Goal: Information Seeking & Learning: Understand process/instructions

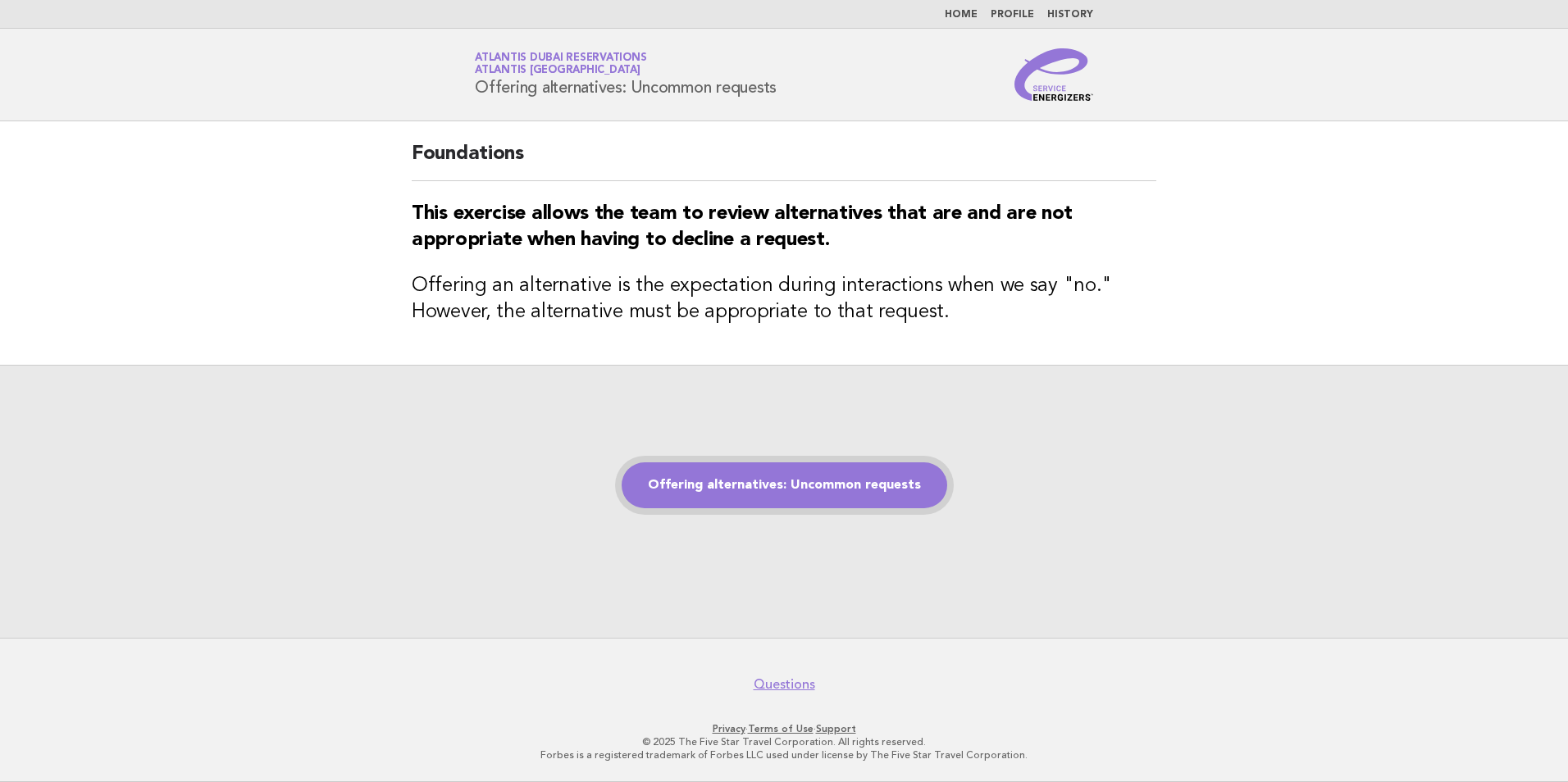
click at [768, 493] on link "Offering alternatives: Uncommon requests" at bounding box center [785, 485] width 326 height 46
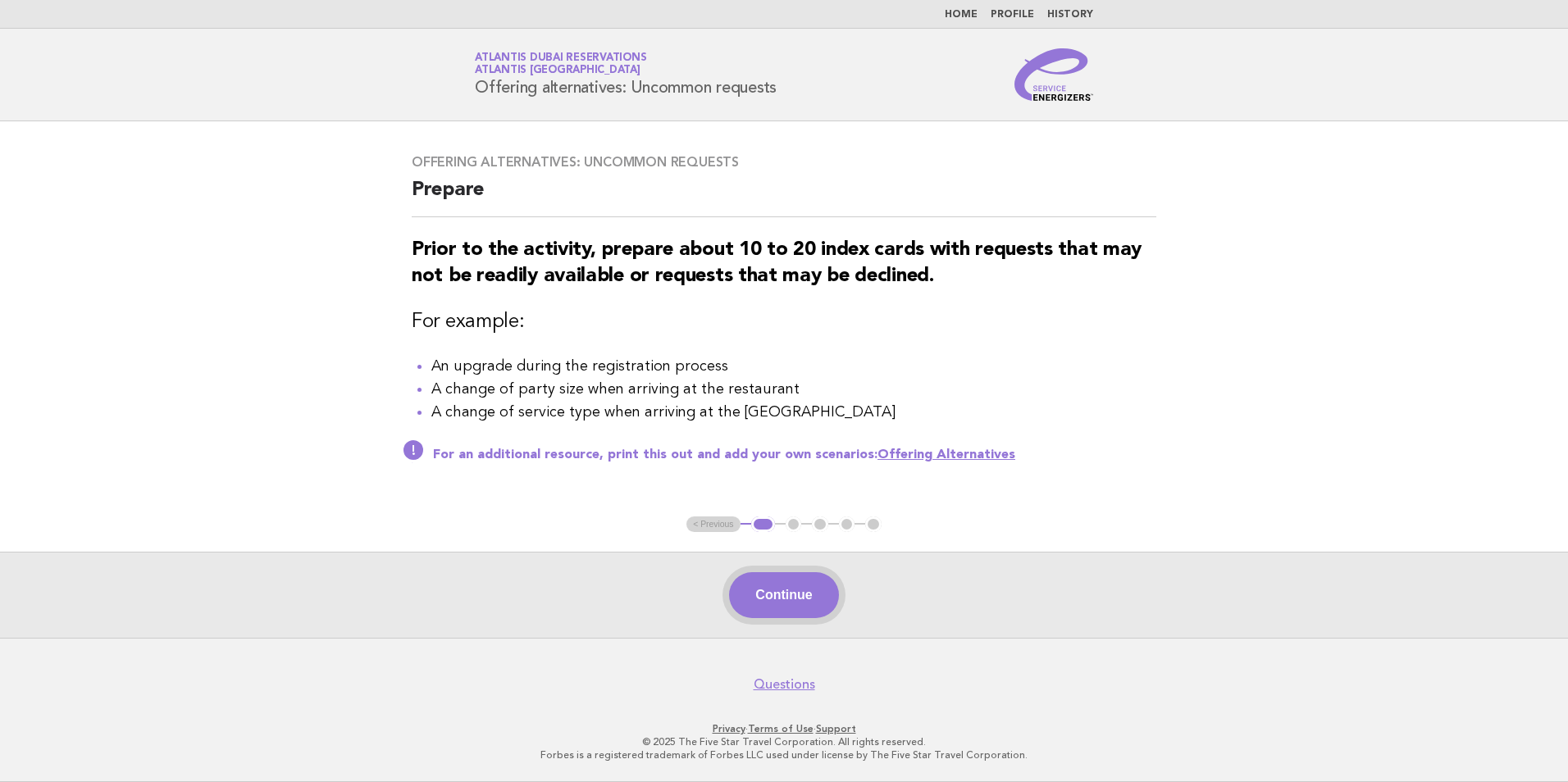
click at [769, 602] on button "Continue" at bounding box center [783, 595] width 109 height 46
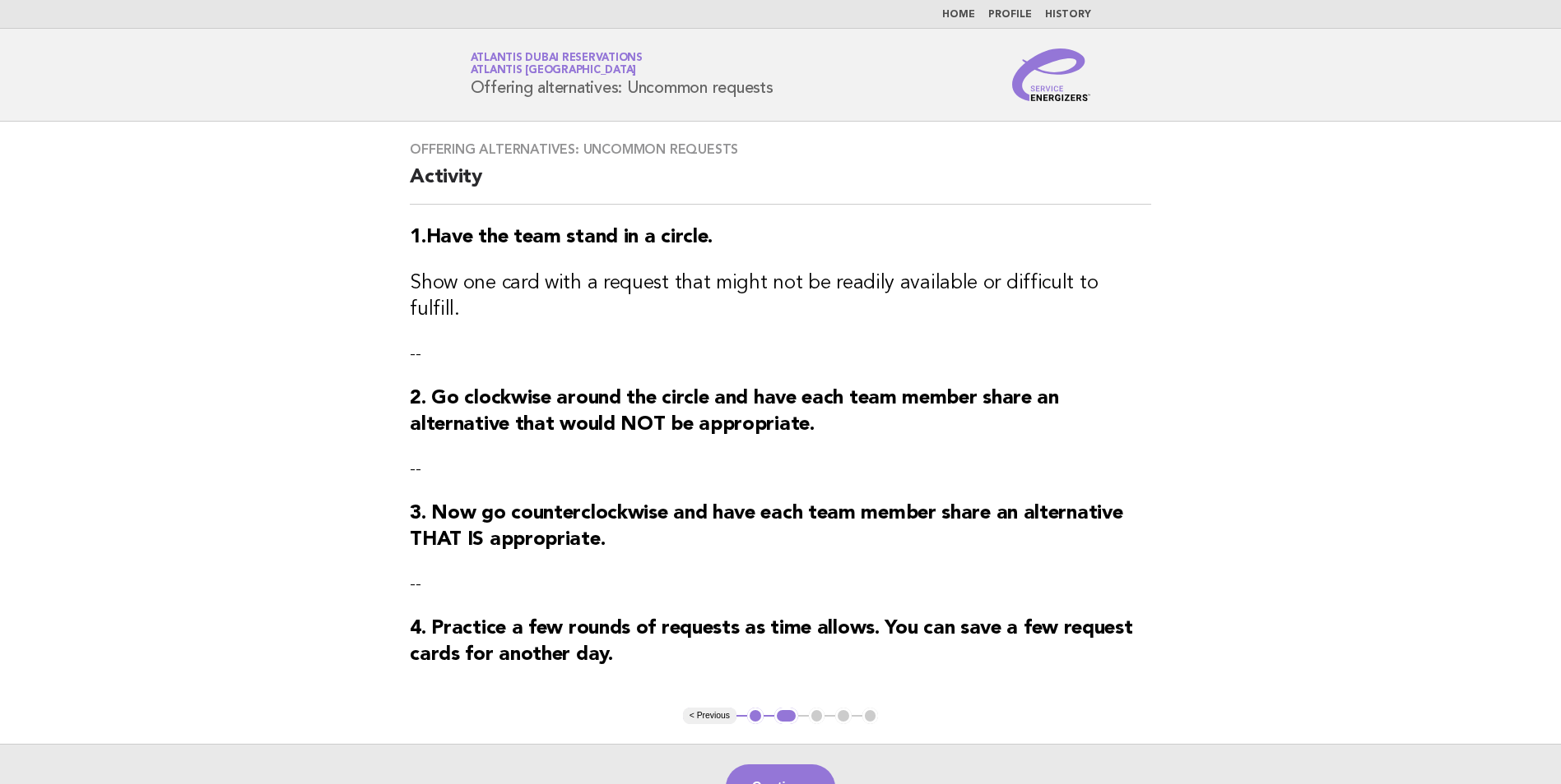
click at [982, 502] on h3 "3. Now go counterclockwise and have each team member share an alternative THAT …" at bounding box center [780, 527] width 742 height 53
click at [746, 766] on button "Continue" at bounding box center [780, 787] width 109 height 46
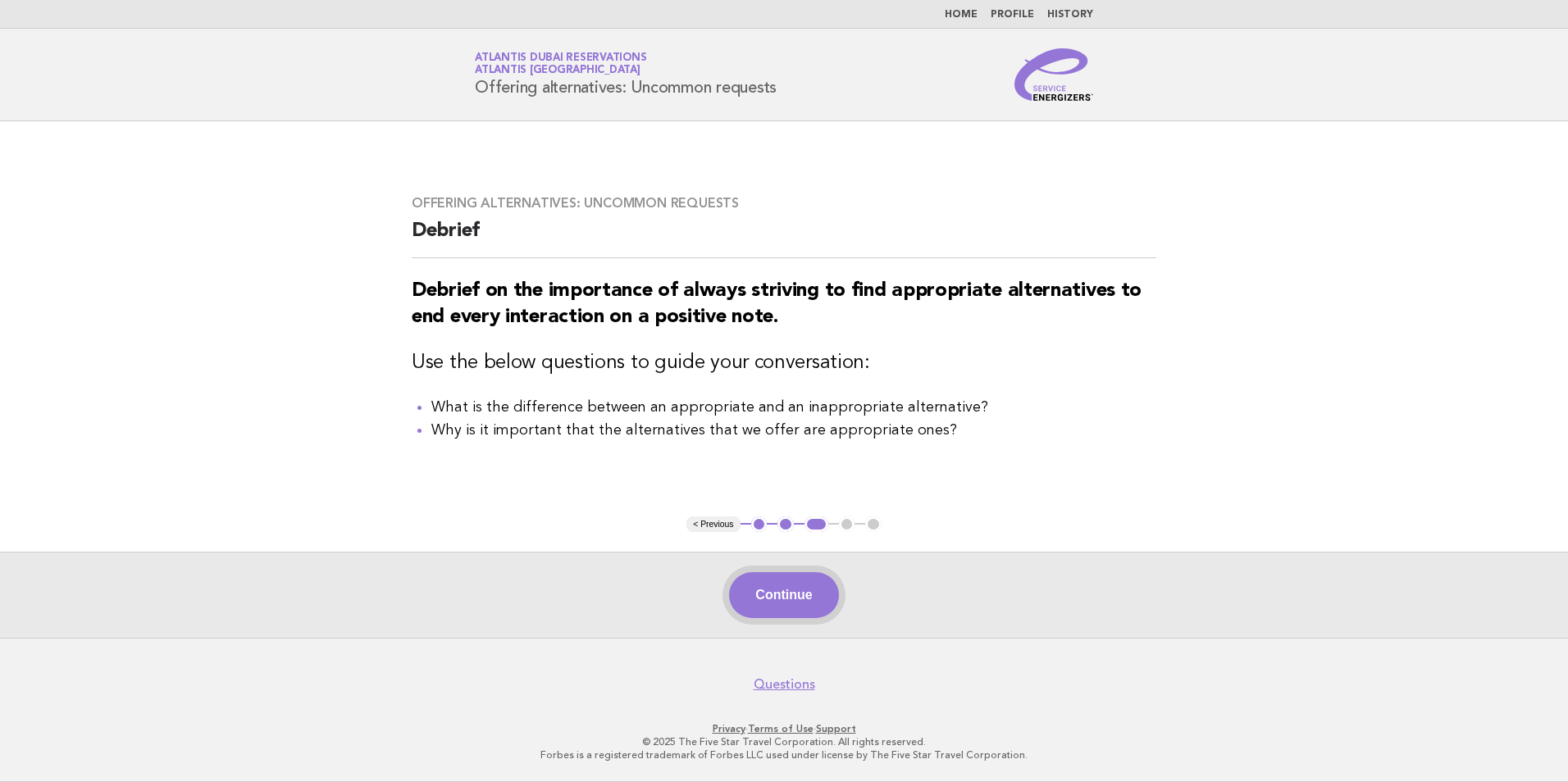
click at [799, 585] on button "Continue" at bounding box center [783, 595] width 109 height 46
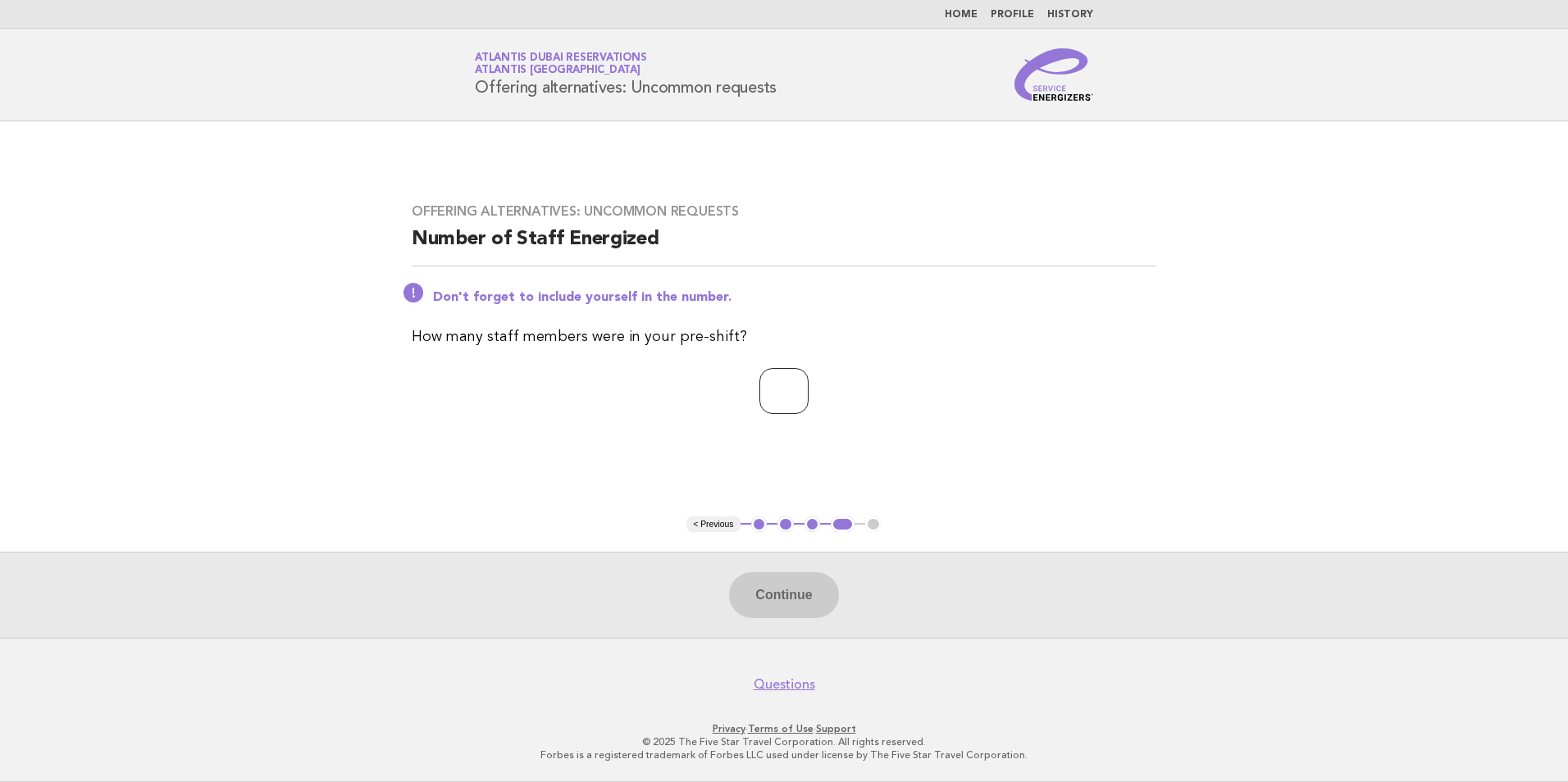
click at [773, 385] on input "number" at bounding box center [784, 391] width 49 height 46
type input "*"
click at [761, 587] on button "Continue" at bounding box center [783, 595] width 109 height 46
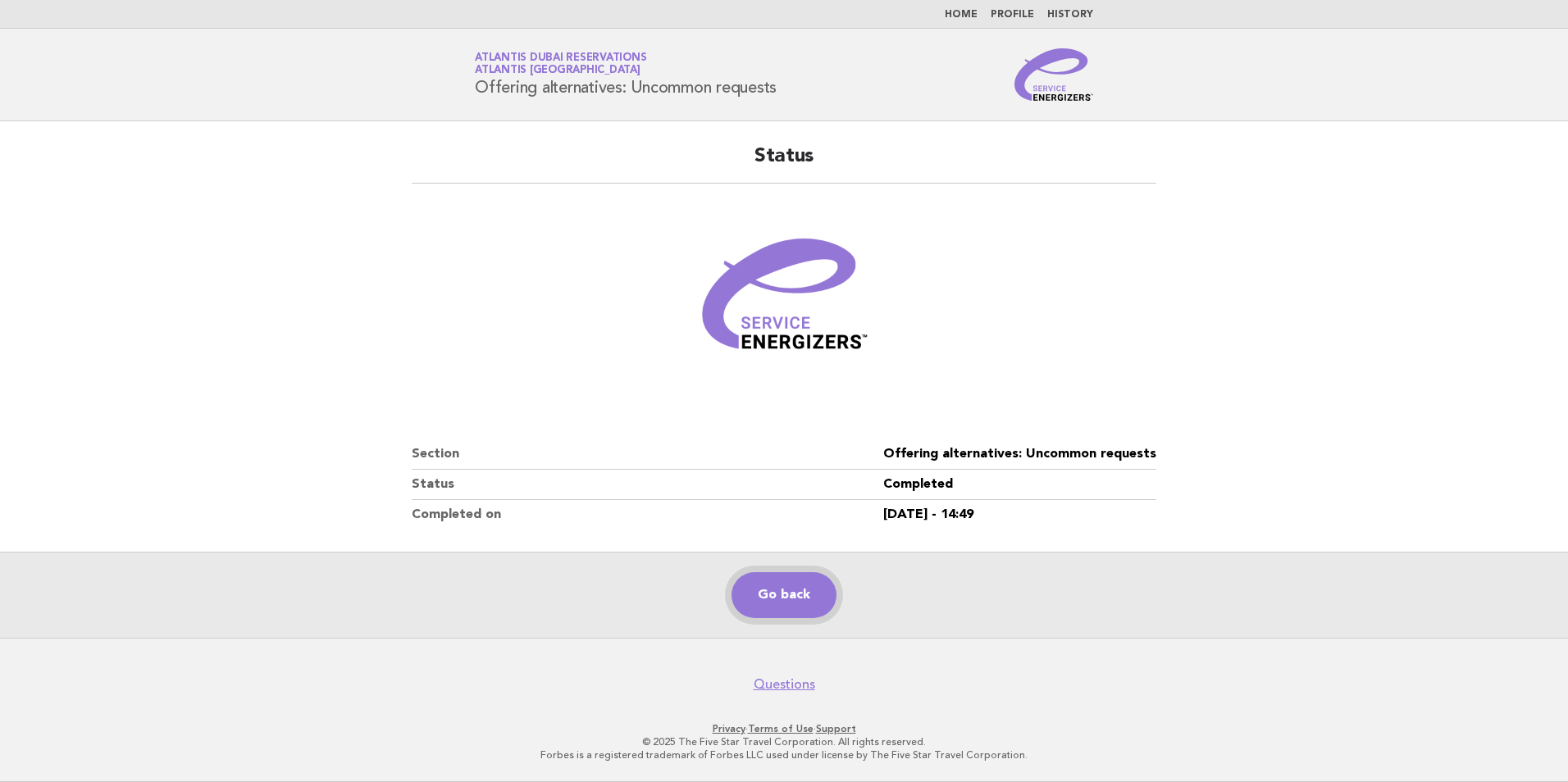
click at [777, 590] on link "Go back" at bounding box center [784, 595] width 105 height 46
click at [964, 8] on li "Home" at bounding box center [962, 15] width 33 height 14
click at [957, 18] on link "Home" at bounding box center [962, 15] width 33 height 10
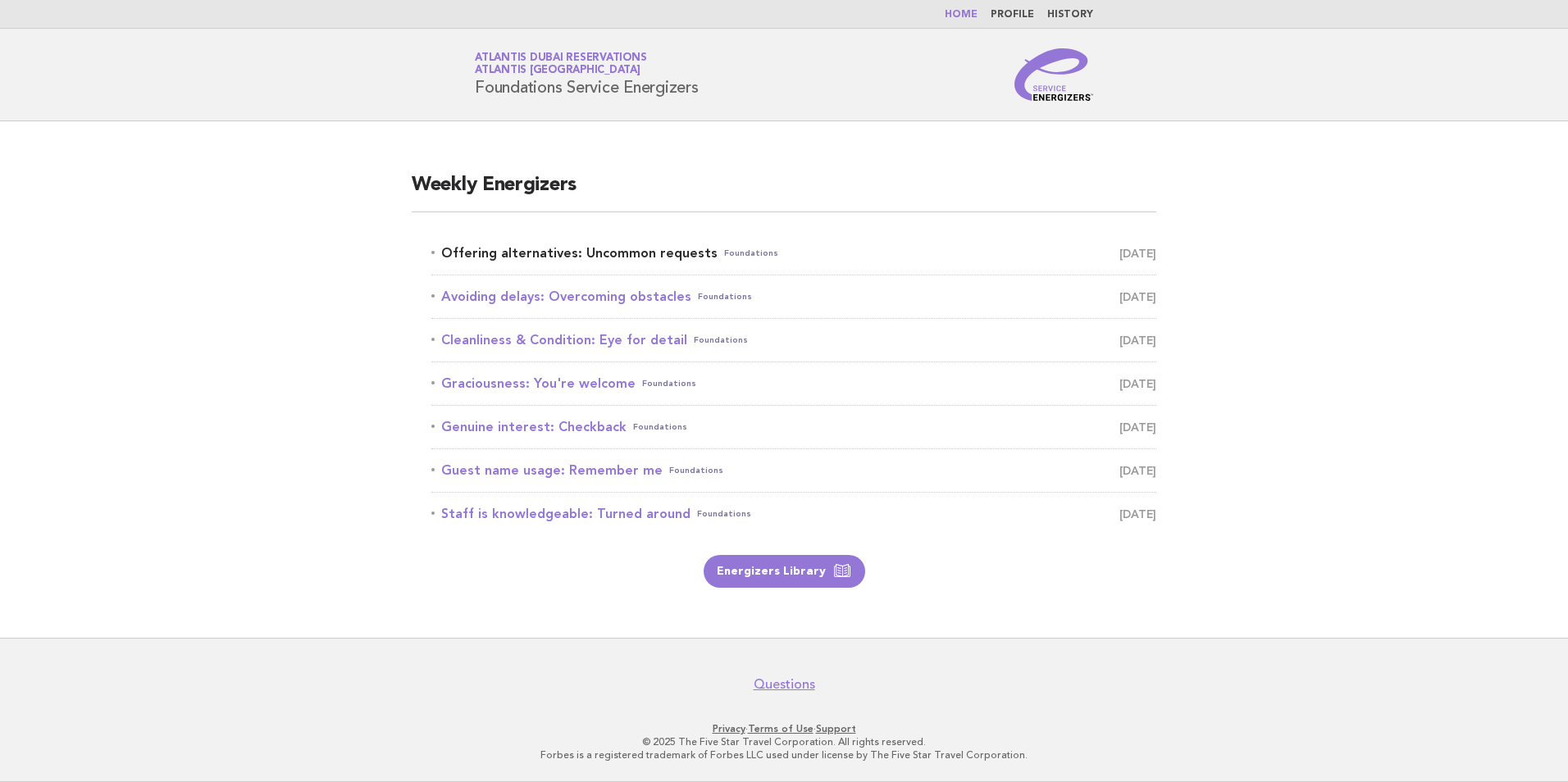
click at [634, 258] on link "Offering alternatives: Uncommon requests Foundations October 4" at bounding box center [794, 253] width 725 height 23
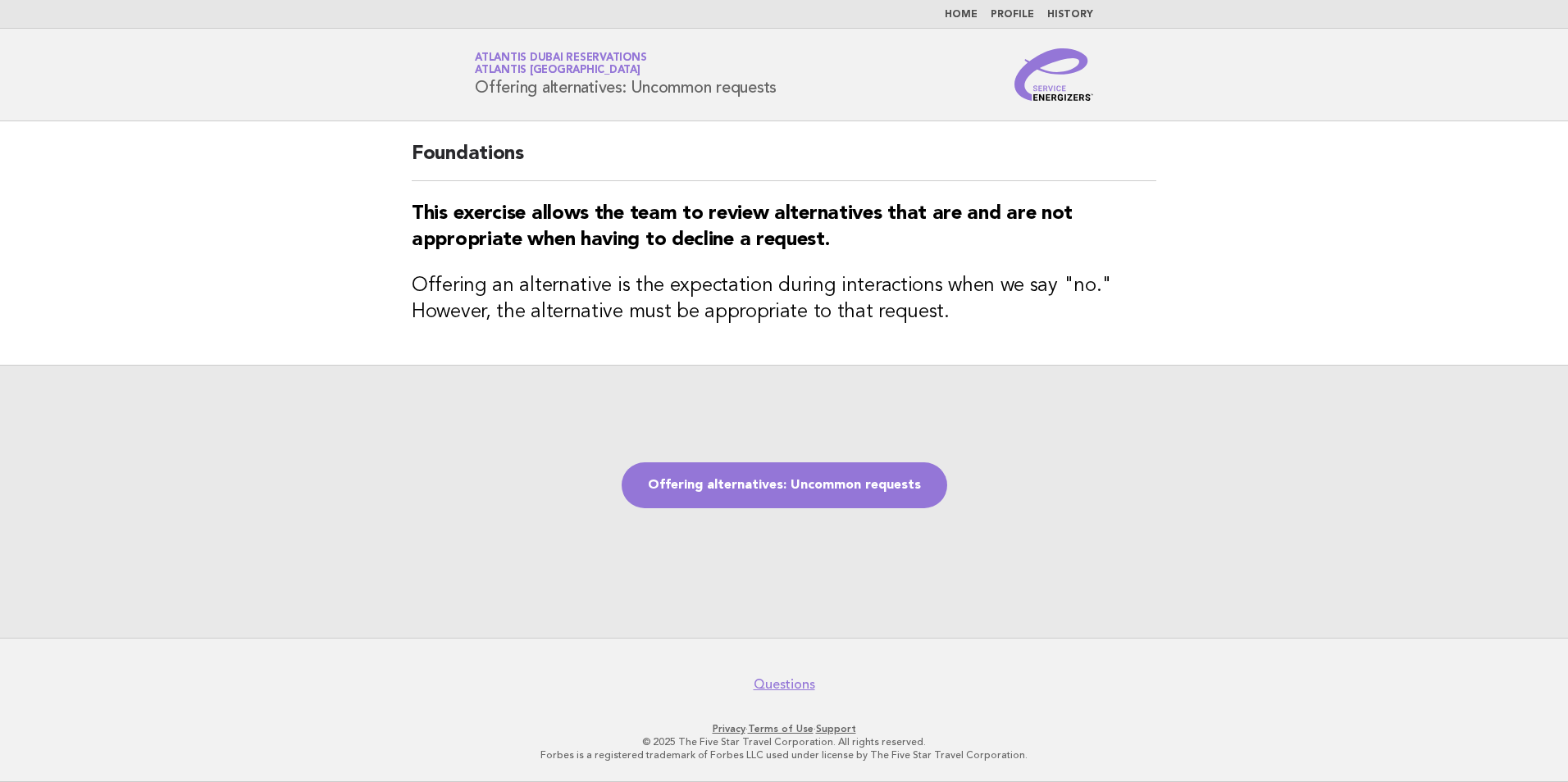
click at [788, 513] on div "Offering alternatives: Uncommon requests" at bounding box center [784, 501] width 1568 height 273
click at [785, 500] on link "Offering alternatives: Uncommon requests" at bounding box center [785, 485] width 326 height 46
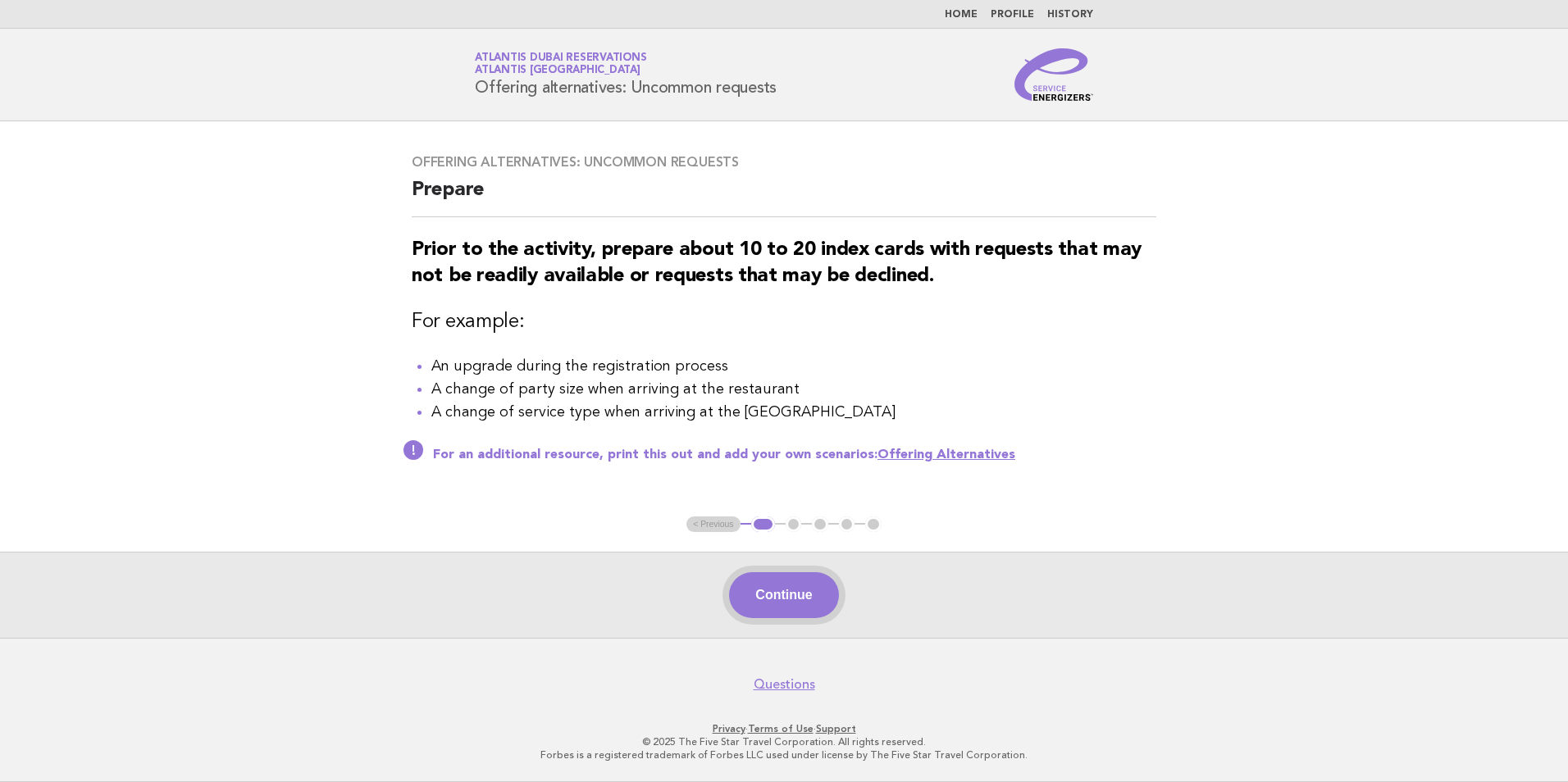
click at [781, 593] on button "Continue" at bounding box center [783, 595] width 109 height 46
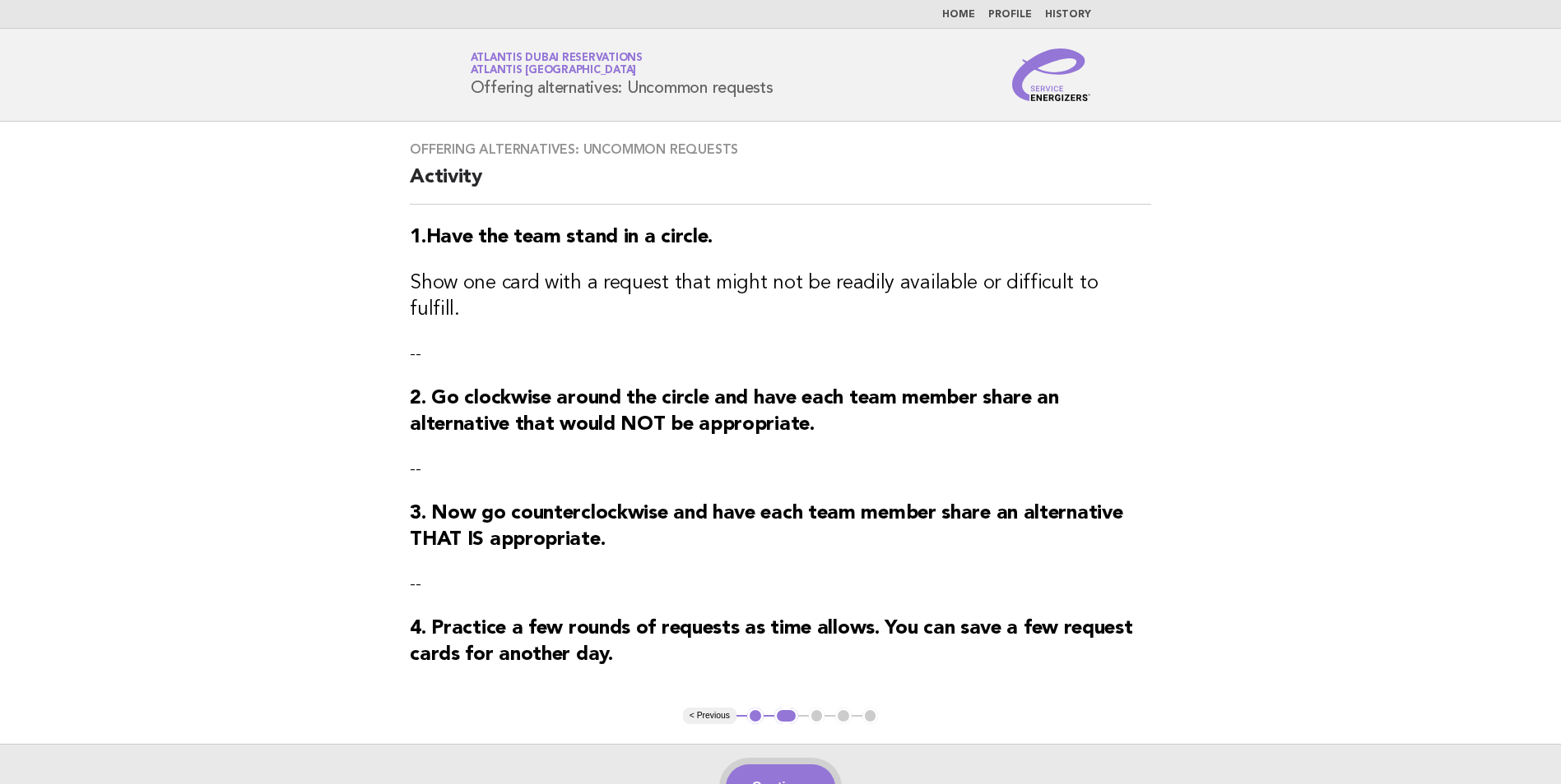
click at [798, 765] on button "Continue" at bounding box center [780, 787] width 109 height 46
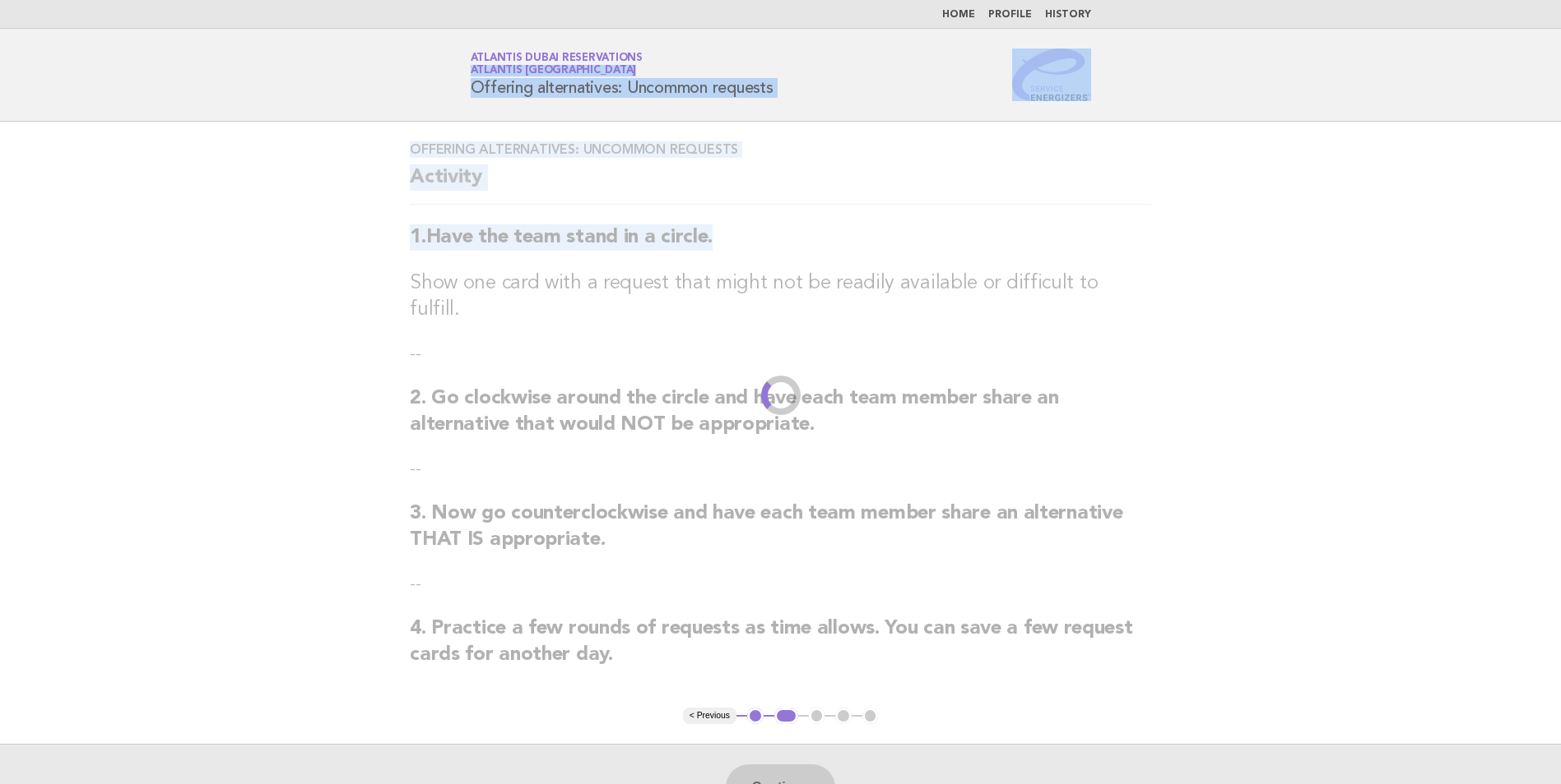
drag, startPoint x: 393, startPoint y: 70, endPoint x: 967, endPoint y: 234, distance: 597.0
click at [967, 234] on body "Home Profile History Service Energizers Atlantis Dubai Reservations Atlantis Du…" at bounding box center [780, 487] width 1561 height 976
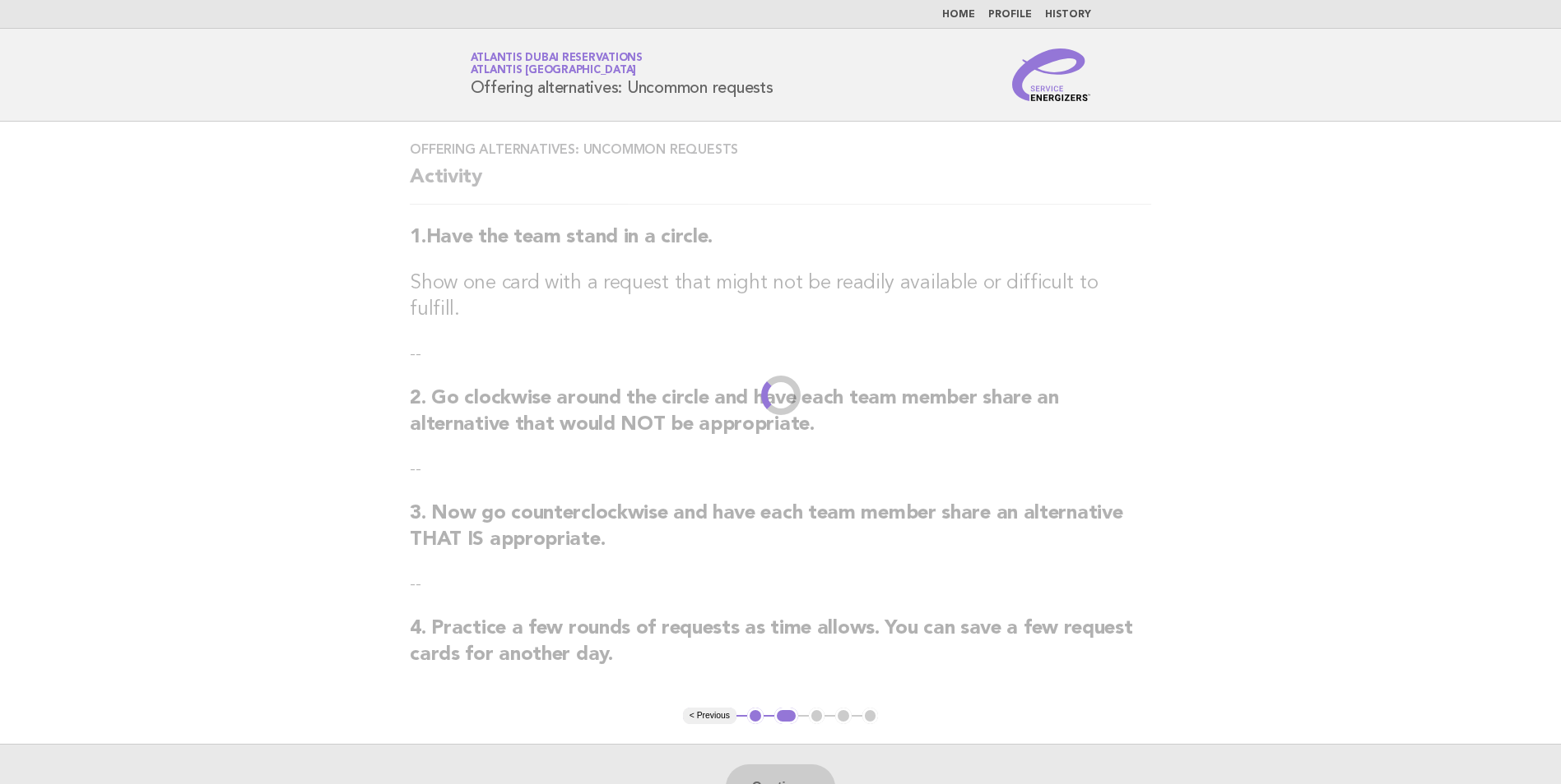
drag, startPoint x: 967, startPoint y: 234, endPoint x: 969, endPoint y: 289, distance: 55.0
click at [969, 289] on h3 "Show one card with a request that might not be readily available or difficult t…" at bounding box center [780, 297] width 742 height 53
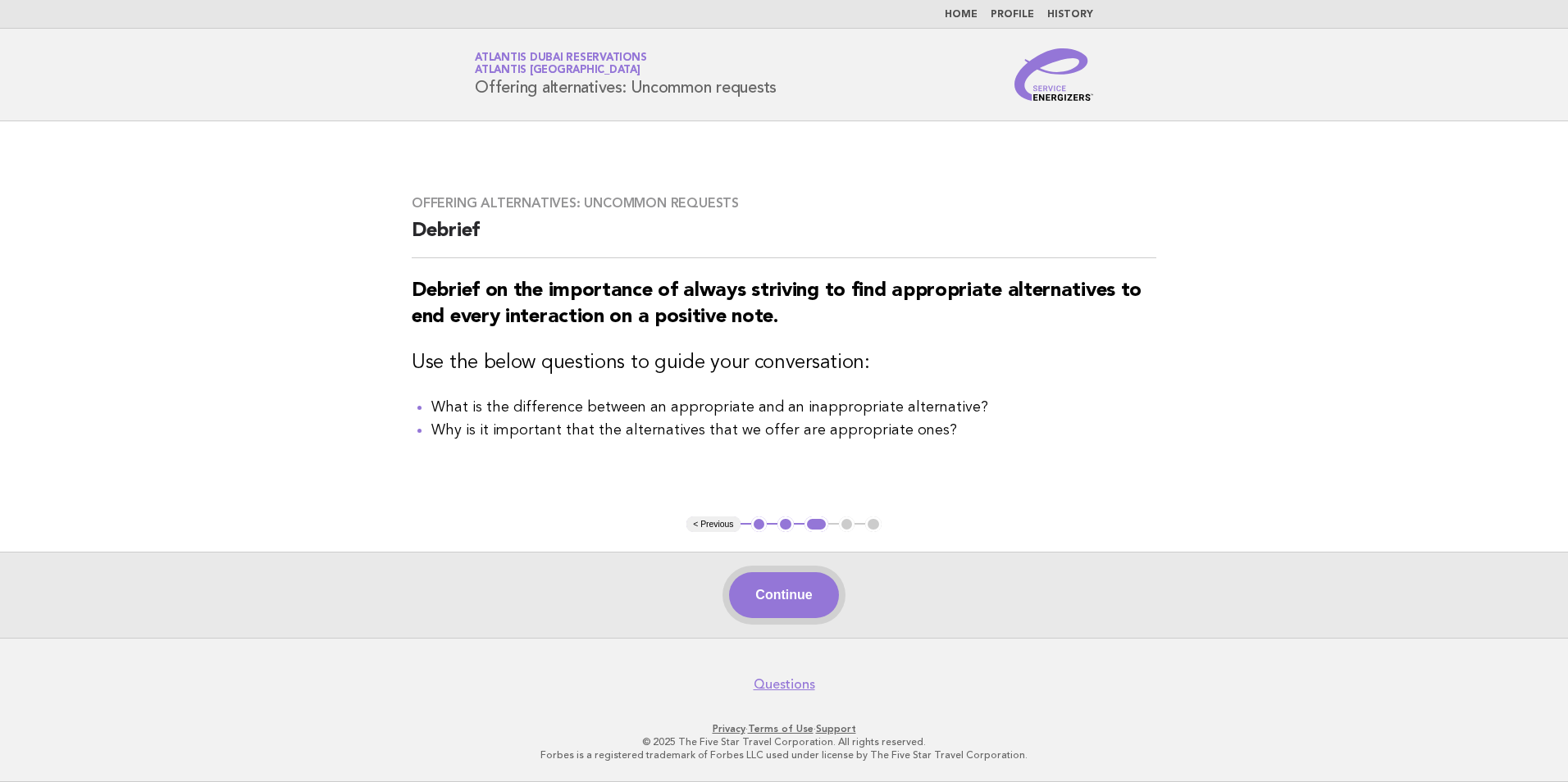
click at [781, 593] on button "Continue" at bounding box center [783, 595] width 109 height 46
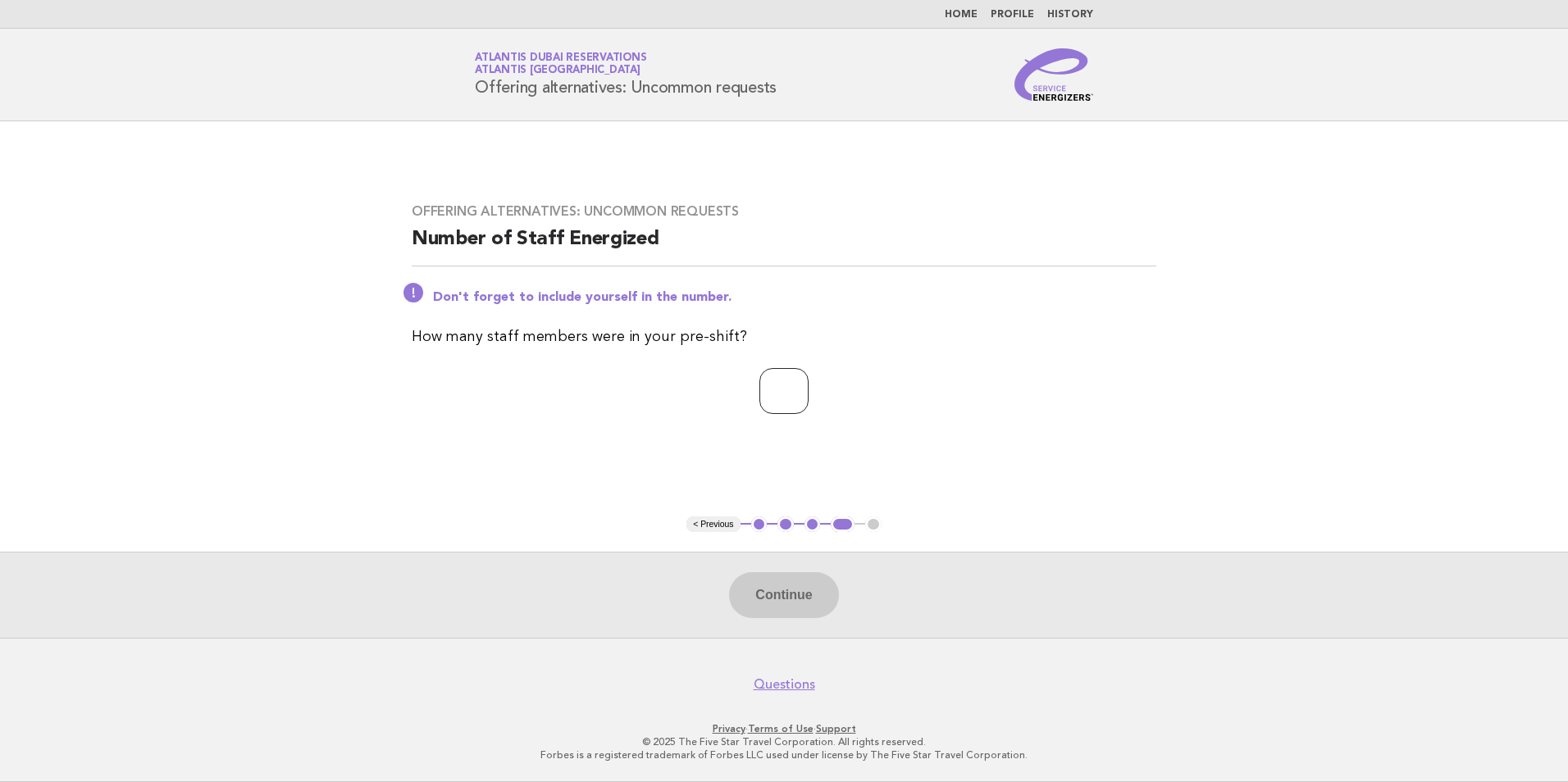
click at [760, 395] on input "number" at bounding box center [784, 391] width 49 height 46
type input "*"
click at [782, 592] on button "Continue" at bounding box center [783, 595] width 109 height 46
